Goal: Task Accomplishment & Management: Complete application form

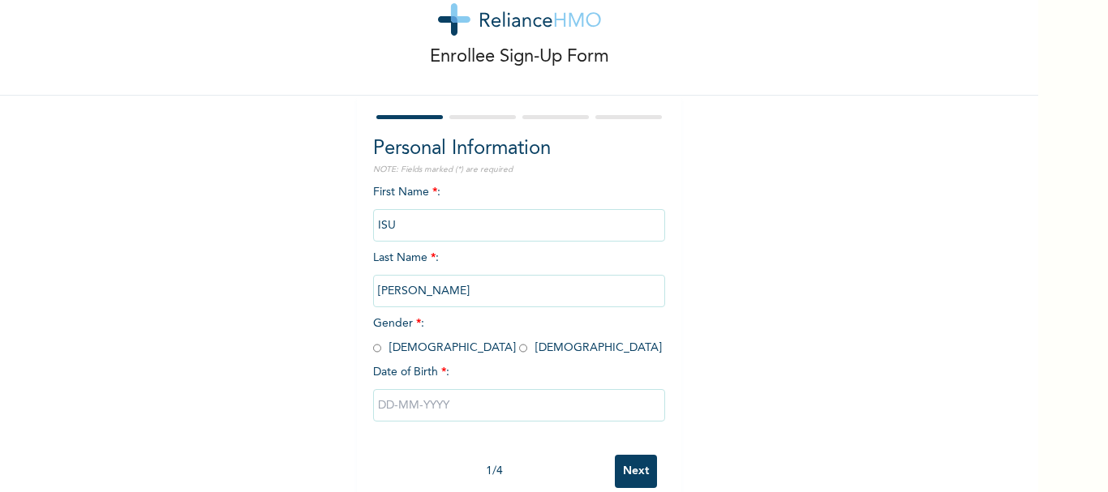
scroll to position [78, 0]
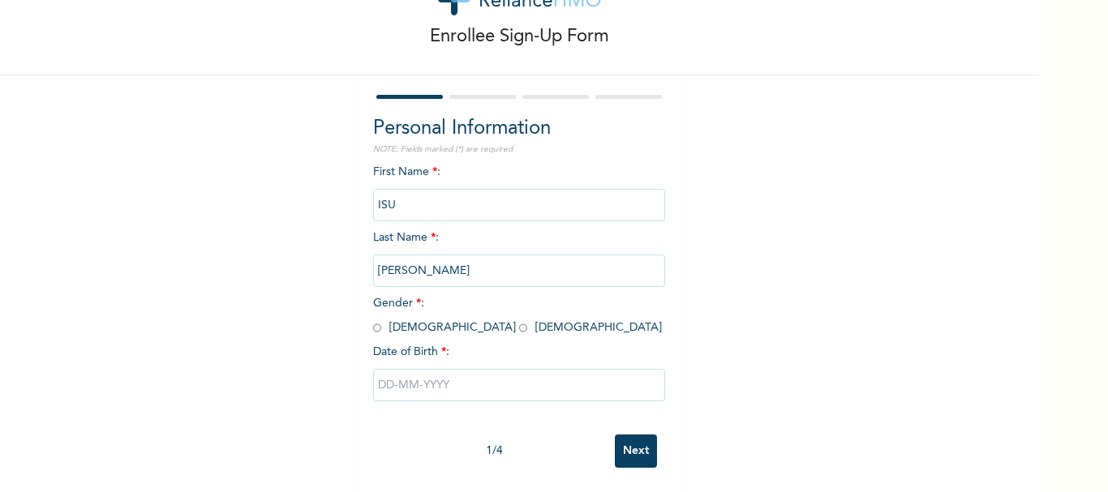
click at [373, 320] on input "radio" at bounding box center [377, 327] width 8 height 15
radio input "true"
click at [437, 371] on input "text" at bounding box center [519, 385] width 292 height 32
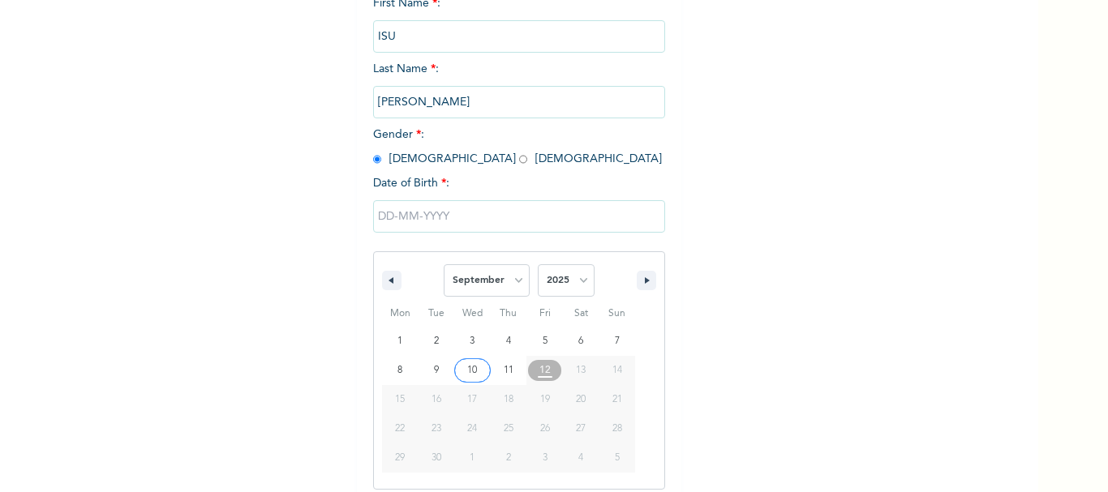
scroll to position [245, 0]
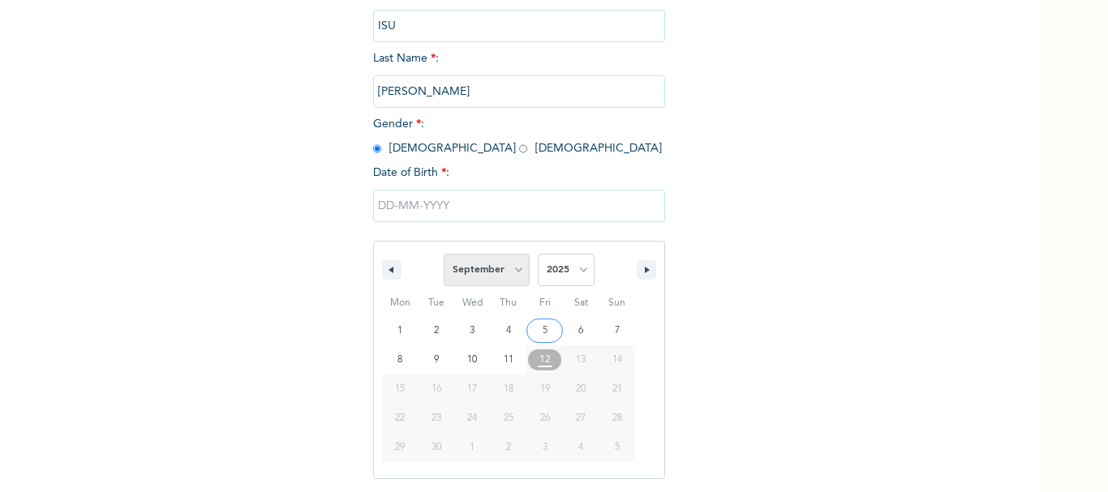
click at [510, 270] on select "January February March April May June July August September October November De…" at bounding box center [487, 270] width 86 height 32
select select "6"
click at [444, 255] on select "January February March April May June July August September October November De…" at bounding box center [487, 270] width 86 height 32
click at [572, 265] on select "2025 2024 2023 2022 2021 2020 2019 2018 2017 2016 2015 2014 2013 2012 2011 2010…" at bounding box center [566, 270] width 57 height 32
select select "1981"
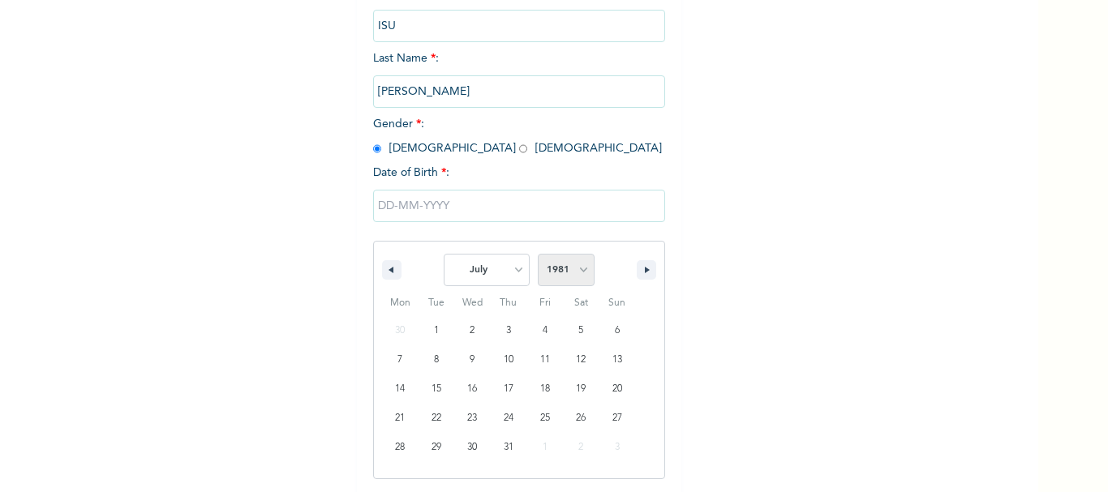
click at [538, 255] on select "2025 2024 2023 2022 2021 2020 2019 2018 2017 2016 2015 2014 2013 2012 2011 2010…" at bounding box center [566, 270] width 57 height 32
type input "[DATE]"
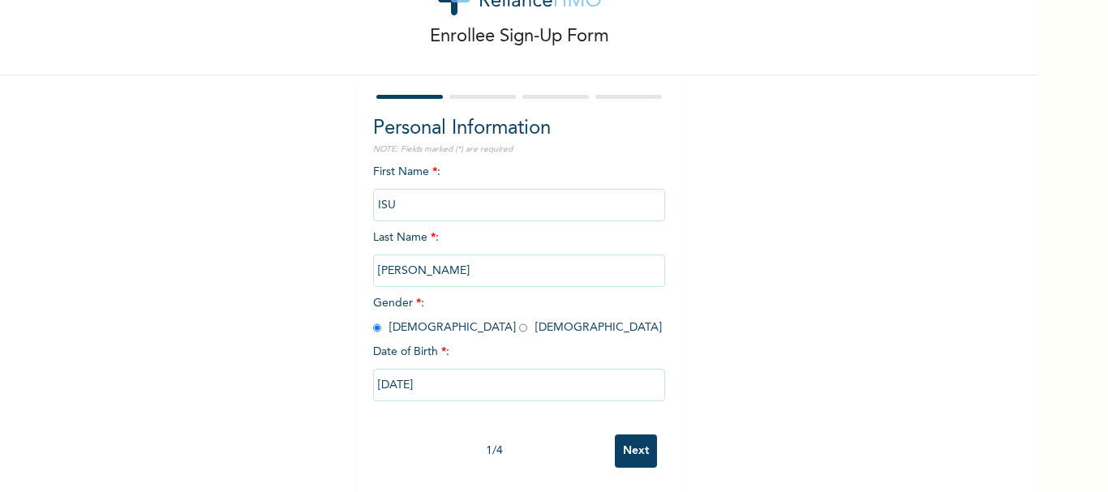
scroll to position [78, 0]
click at [629, 442] on input "Next" at bounding box center [636, 451] width 42 height 33
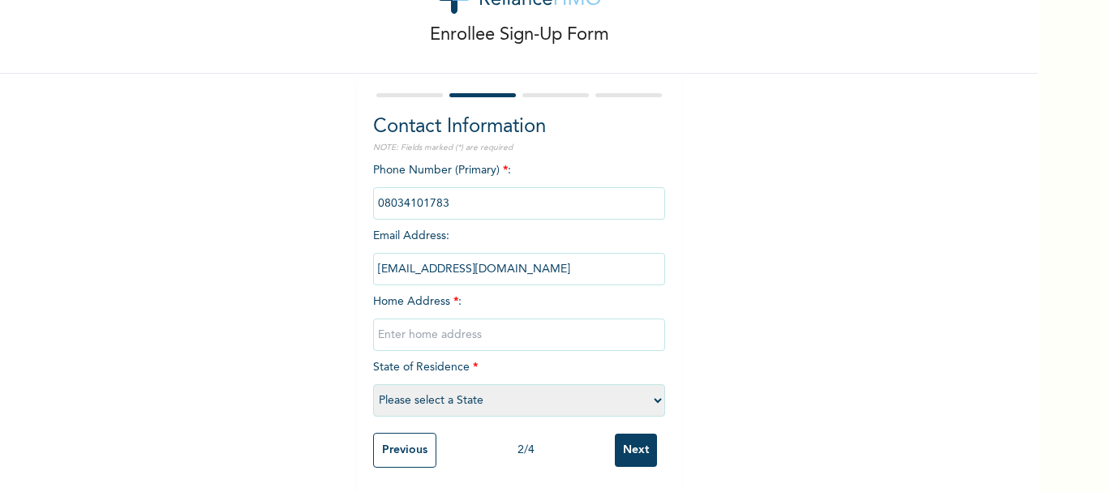
click at [649, 391] on select "Please select a State [PERSON_NAME] (FCT) [PERSON_NAME] Ibom [GEOGRAPHIC_DATA] …" at bounding box center [519, 400] width 292 height 32
select select "28"
click at [373, 384] on select "Please select a State [PERSON_NAME] (FCT) [PERSON_NAME] Ibom [GEOGRAPHIC_DATA] …" at bounding box center [519, 400] width 292 height 32
click at [429, 320] on input "text" at bounding box center [519, 335] width 292 height 32
drag, startPoint x: 489, startPoint y: 325, endPoint x: 503, endPoint y: 320, distance: 14.6
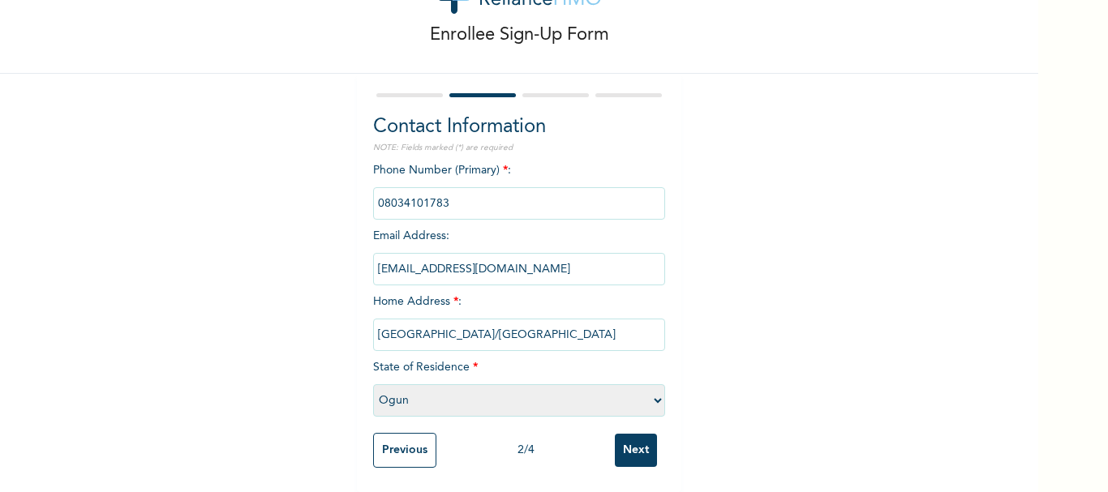
click at [489, 324] on input "[GEOGRAPHIC_DATA]/[GEOGRAPHIC_DATA]" at bounding box center [519, 335] width 292 height 32
click at [569, 319] on input "[GEOGRAPHIC_DATA]/[GEOGRAPHIC_DATA]" at bounding box center [519, 335] width 292 height 32
click at [575, 319] on input "[GEOGRAPHIC_DATA]/Mosque, Estate" at bounding box center [519, 335] width 292 height 32
drag, startPoint x: 616, startPoint y: 321, endPoint x: 622, endPoint y: 315, distance: 8.6
click at [616, 320] on input "Onipan street/Mosque, Estate Juction Idi Iroko" at bounding box center [519, 335] width 292 height 32
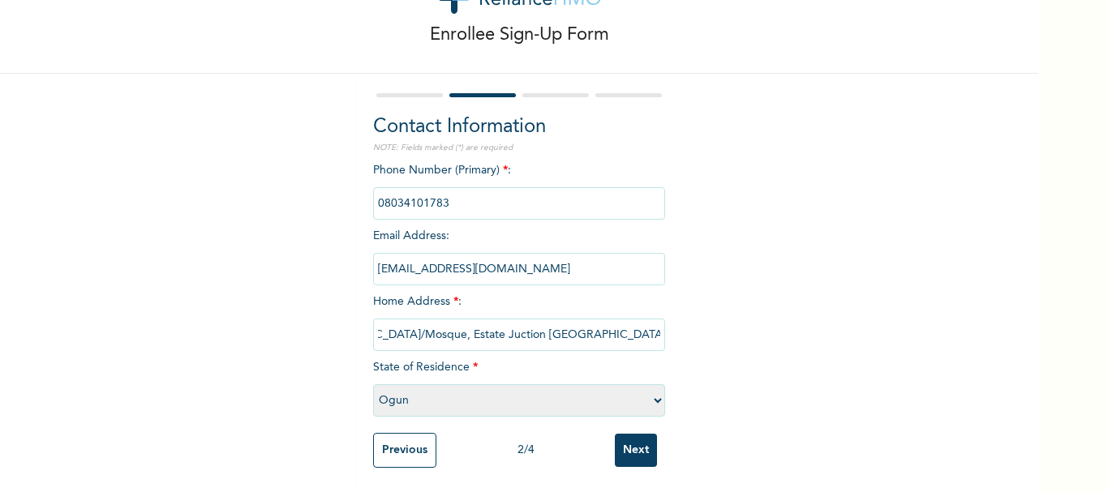
scroll to position [0, 77]
type input "[GEOGRAPHIC_DATA]/Mosque, Estate Juction [GEOGRAPHIC_DATA] ."
click at [732, 197] on div "Enrollee Sign-Up Form Contact Information NOTE: Fields marked (*) are required …" at bounding box center [519, 213] width 1038 height 560
click at [408, 442] on input "Previous" at bounding box center [404, 450] width 63 height 35
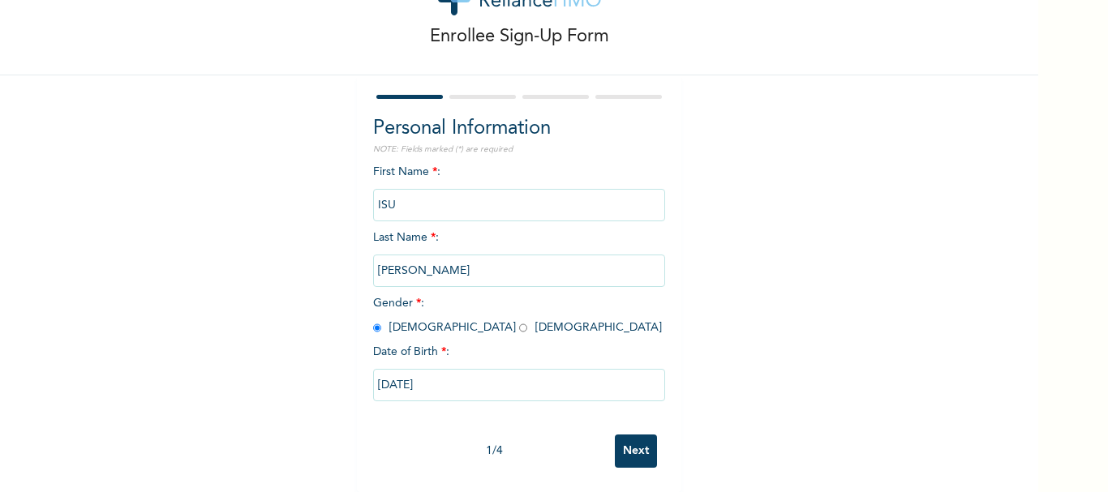
click at [629, 438] on input "Next" at bounding box center [636, 451] width 42 height 33
select select "28"
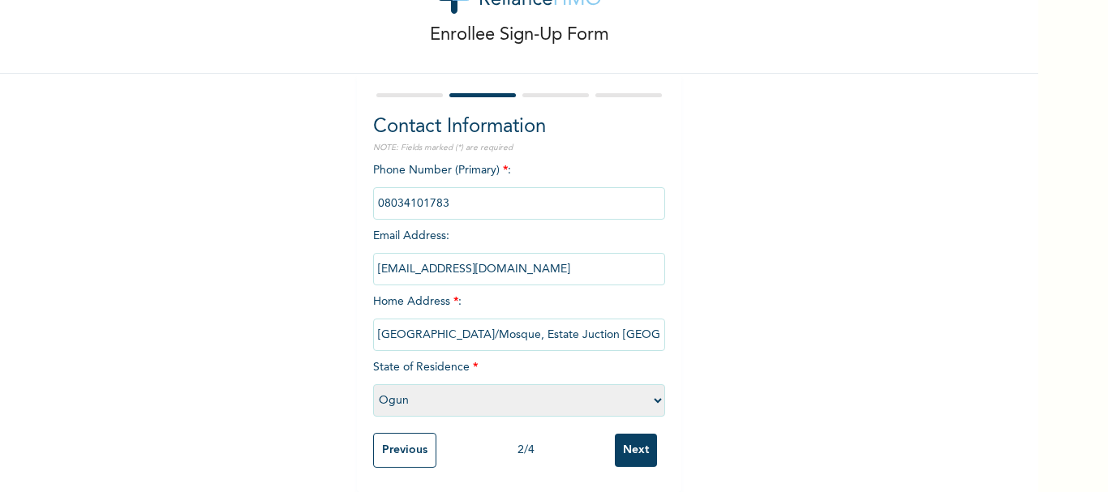
click at [637, 442] on input "Next" at bounding box center [636, 450] width 42 height 33
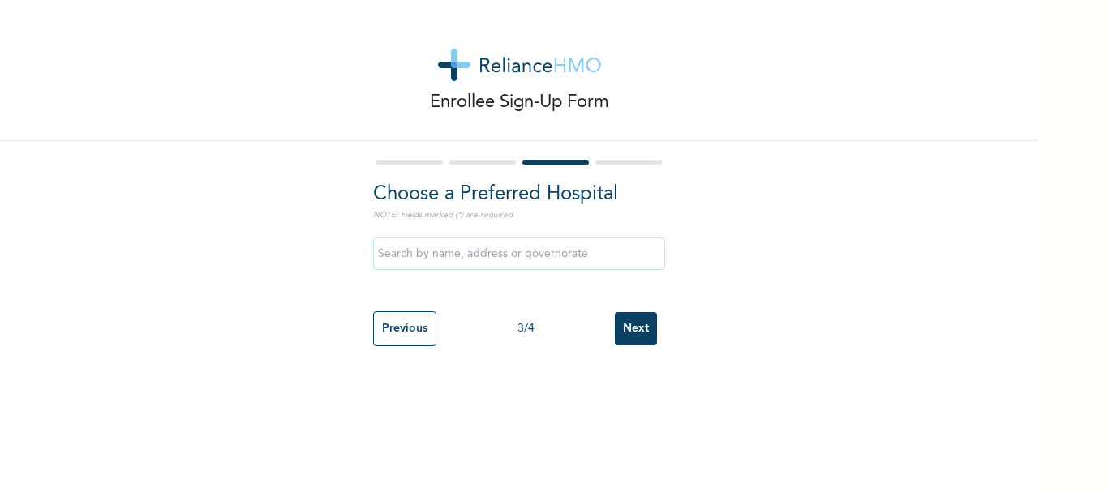
click at [570, 252] on input "text" at bounding box center [519, 254] width 292 height 32
